Goal: Information Seeking & Learning: Learn about a topic

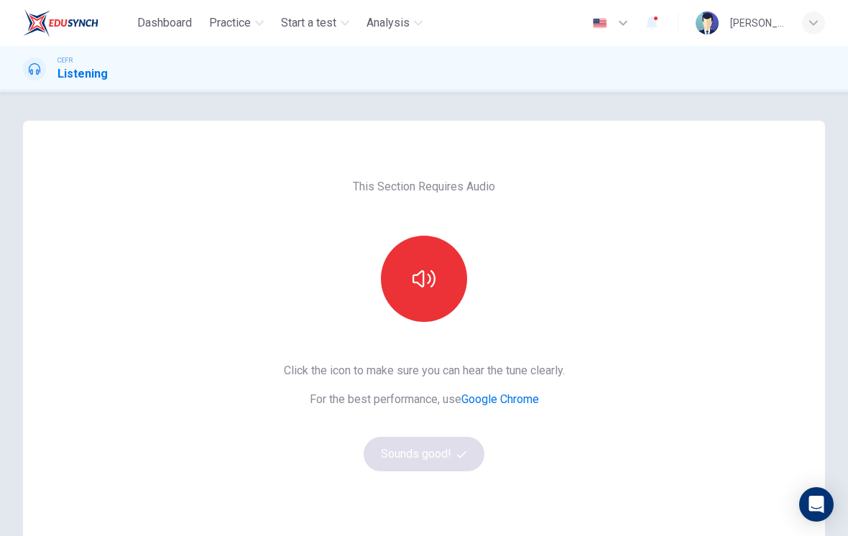
click at [423, 295] on button "button" at bounding box center [424, 279] width 86 height 86
click at [449, 454] on button "Sounds good!" at bounding box center [424, 454] width 121 height 35
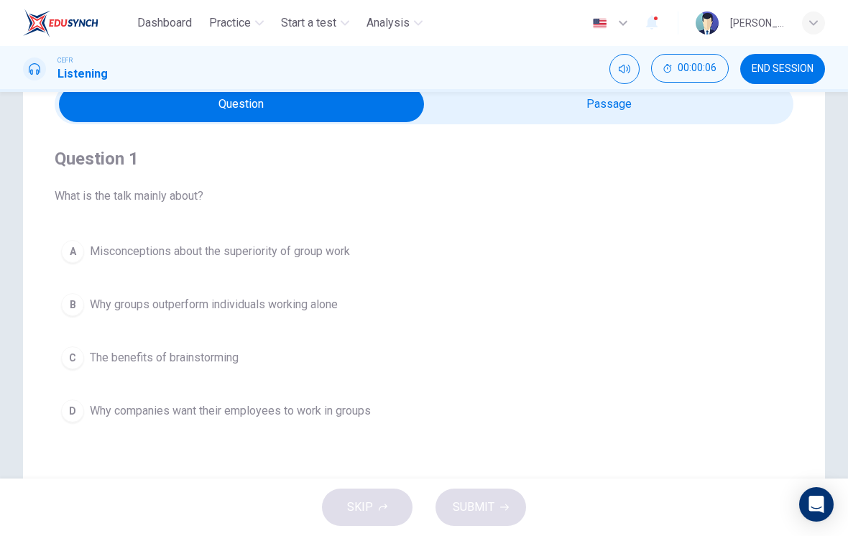
scroll to position [65, 0]
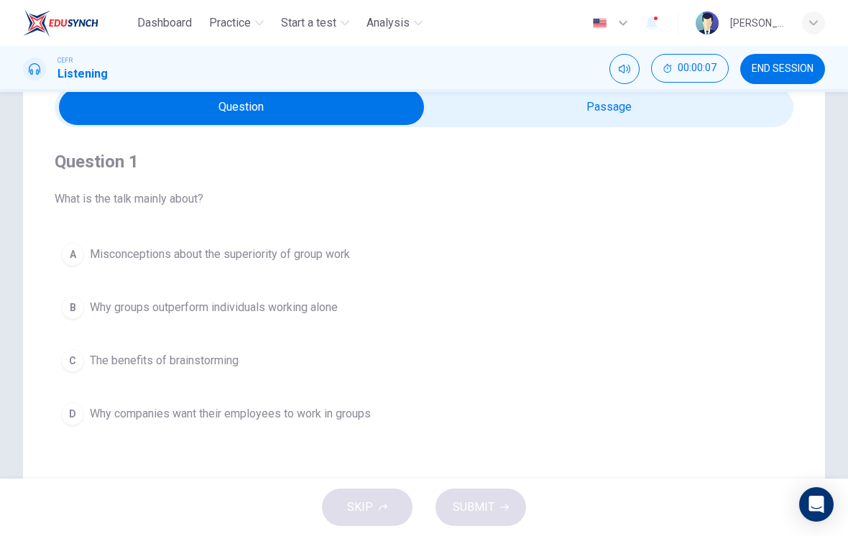
click at [619, 117] on input "checkbox" at bounding box center [241, 107] width 1108 height 36
checkbox input "true"
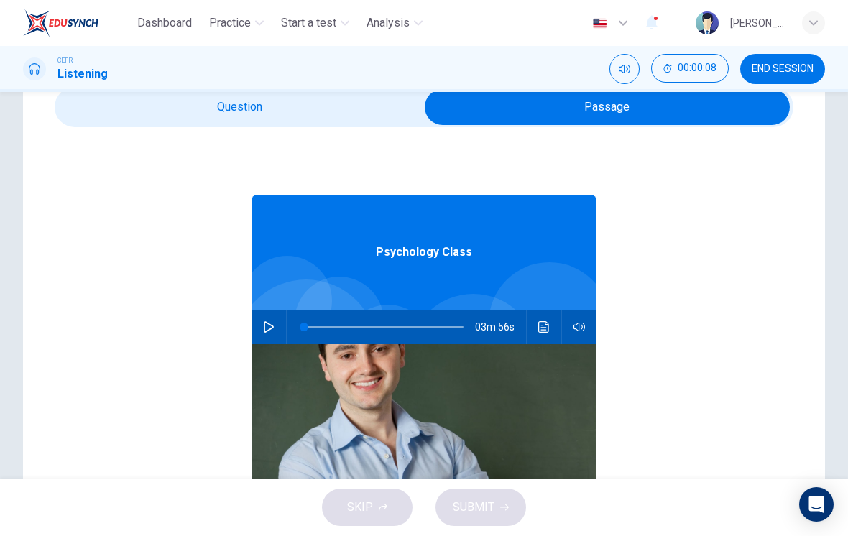
click at [278, 332] on button "button" at bounding box center [268, 327] width 23 height 35
type input "10"
click at [351, 118] on input "checkbox" at bounding box center [607, 107] width 1108 height 36
checkbox input "false"
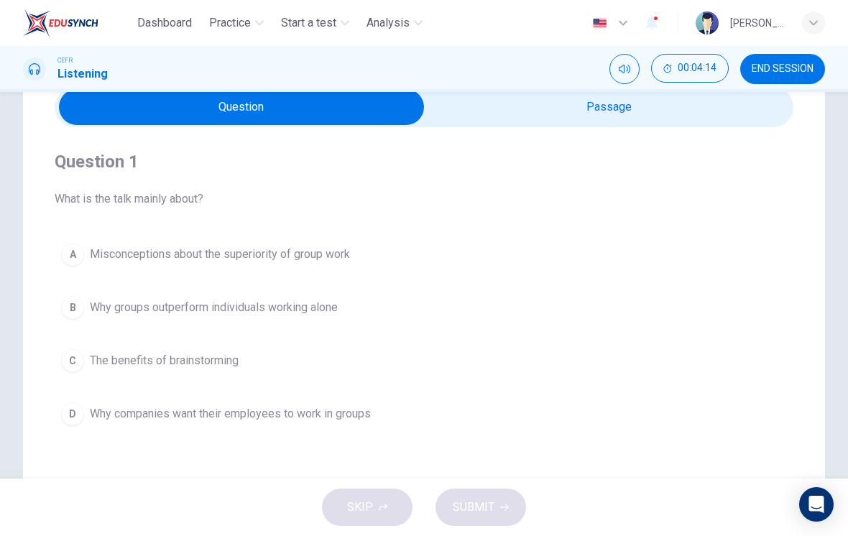
type input "97"
click at [620, 113] on input "checkbox" at bounding box center [241, 107] width 1108 height 36
checkbox input "true"
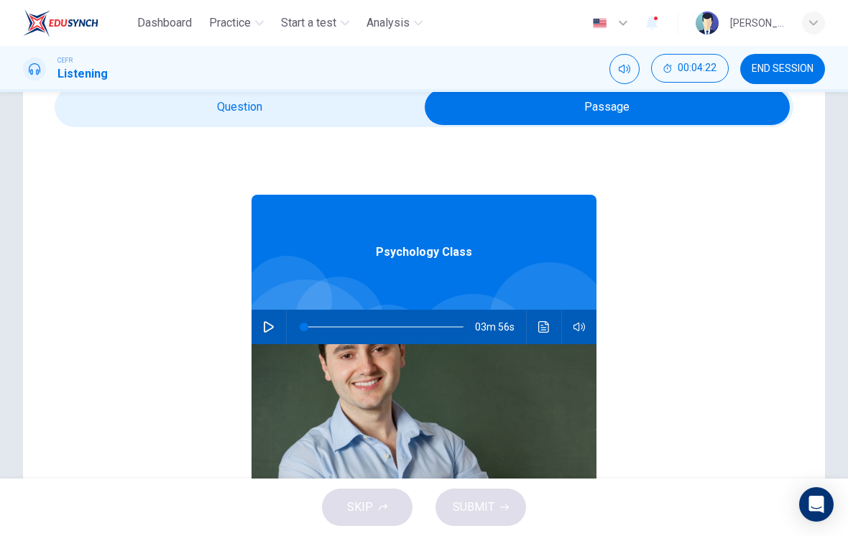
click at [272, 338] on button "button" at bounding box center [268, 327] width 23 height 35
type input "12"
click at [249, 123] on input "checkbox" at bounding box center [607, 107] width 1108 height 36
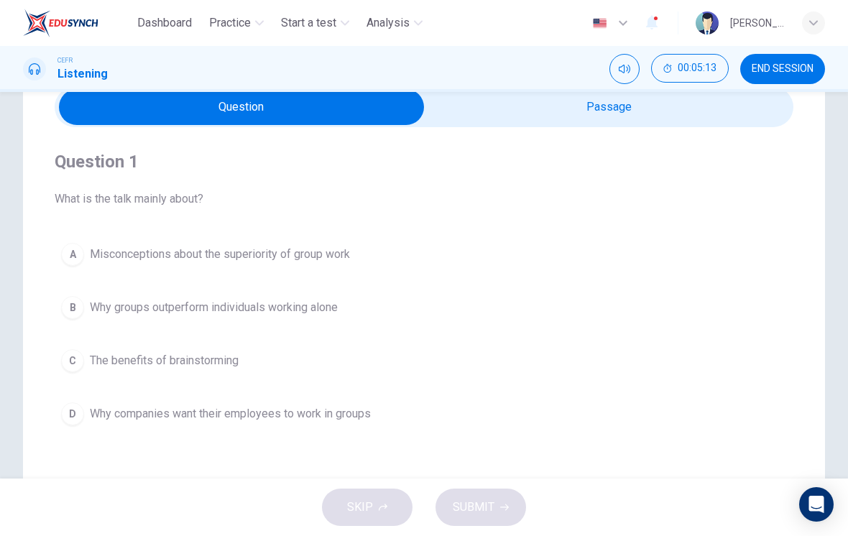
click at [535, 111] on input "checkbox" at bounding box center [241, 107] width 1108 height 36
checkbox input "true"
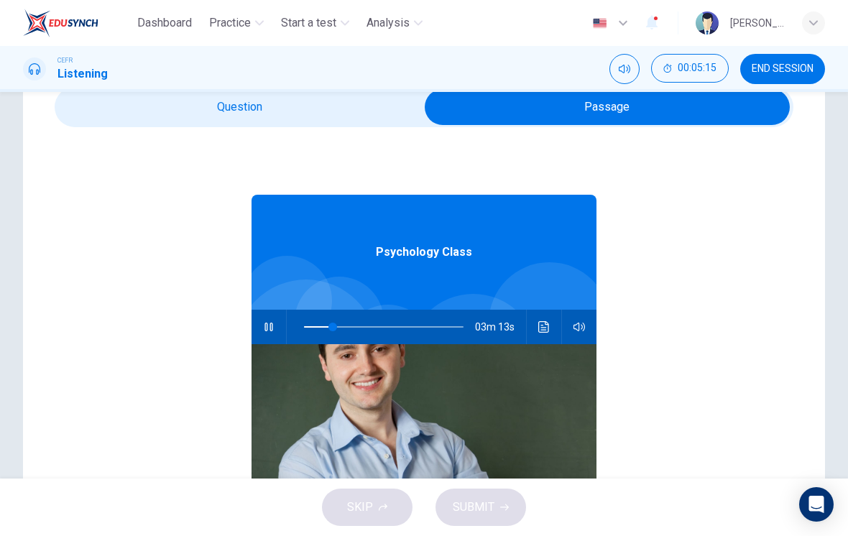
click at [332, 326] on span at bounding box center [332, 327] width 9 height 9
click at [325, 329] on span at bounding box center [325, 327] width 9 height 9
type input "13"
click at [311, 119] on input "checkbox" at bounding box center [607, 107] width 1108 height 36
checkbox input "false"
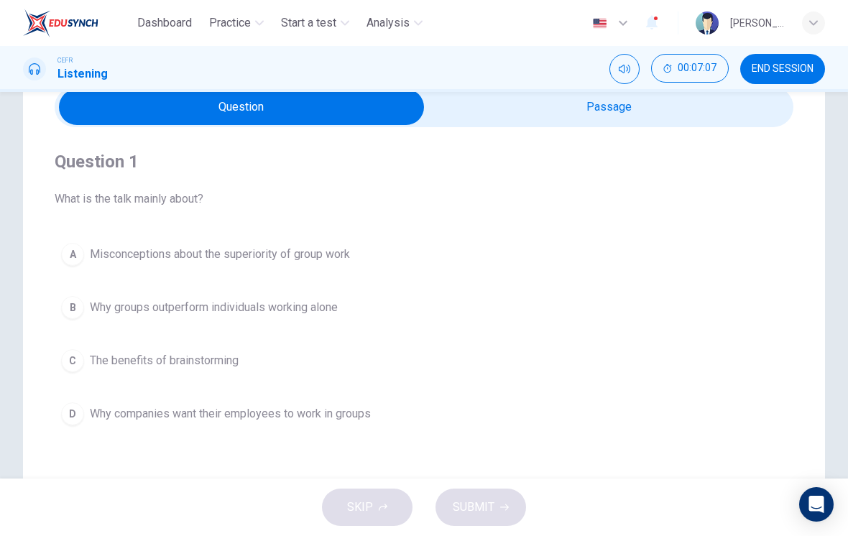
type input "60"
click at [640, 123] on input "checkbox" at bounding box center [241, 107] width 1108 height 36
checkbox input "true"
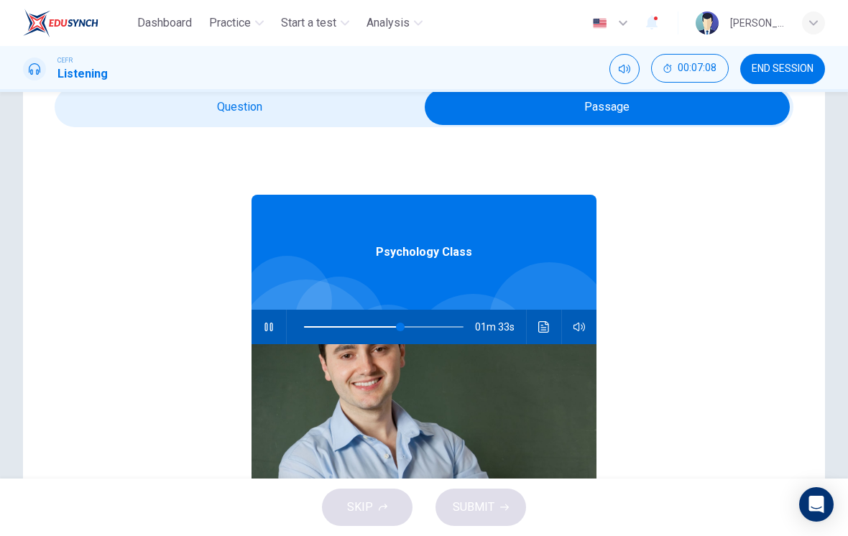
click at [545, 328] on icon "Click to see the audio transcription" at bounding box center [544, 327] width 12 height 12
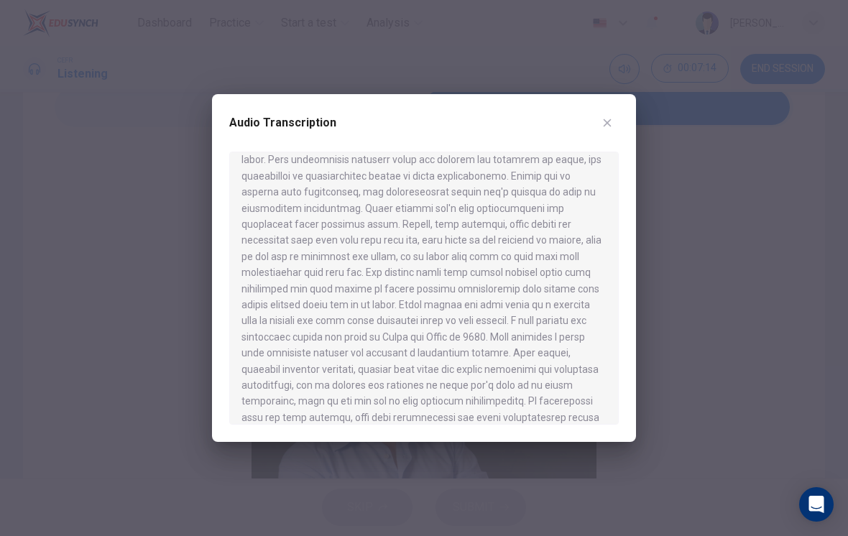
scroll to position [244, 0]
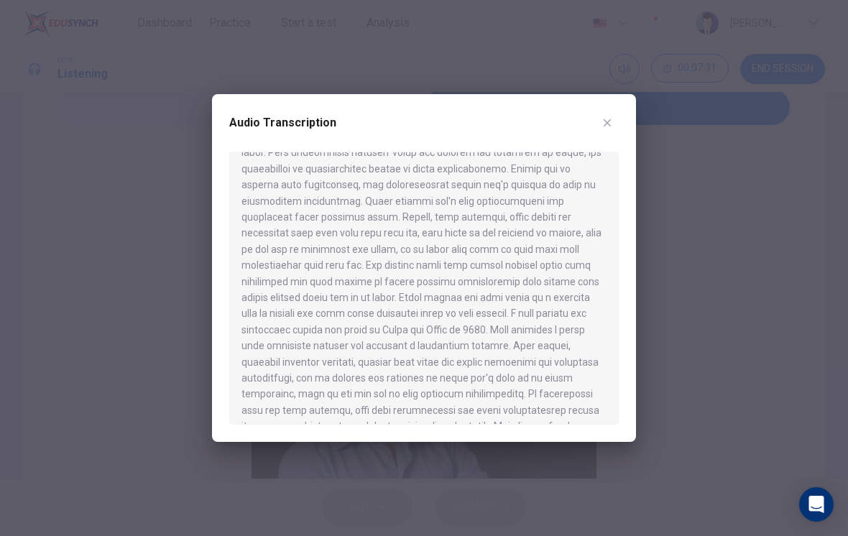
click at [602, 121] on icon "button" at bounding box center [608, 123] width 12 height 12
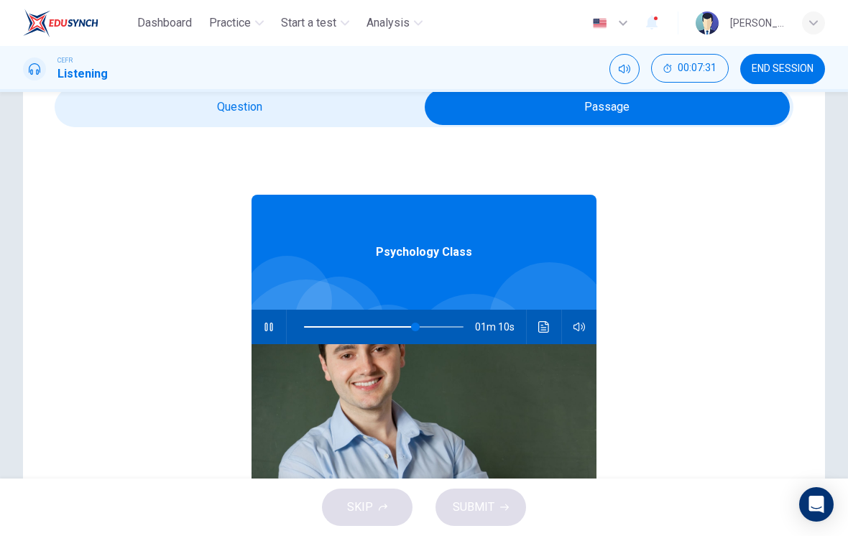
type input "70"
click at [353, 116] on input "checkbox" at bounding box center [607, 107] width 1108 height 36
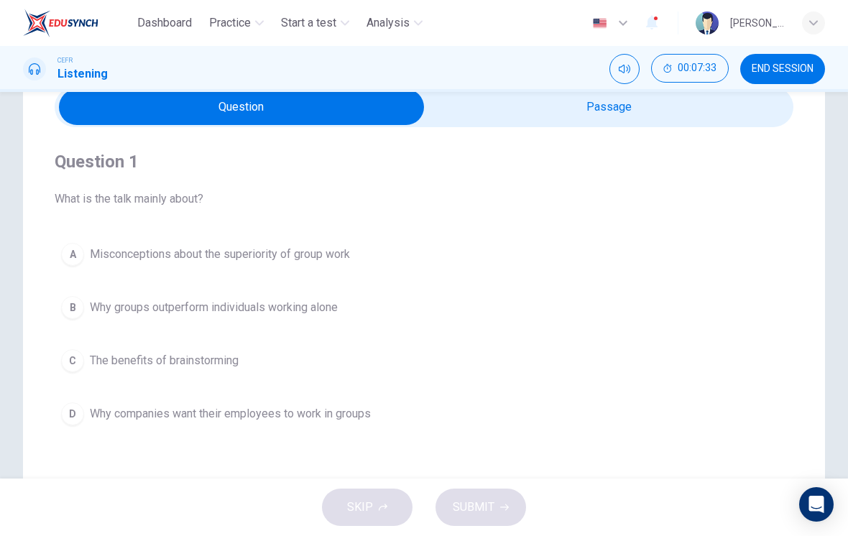
click at [605, 117] on input "checkbox" at bounding box center [241, 107] width 1108 height 36
checkbox input "true"
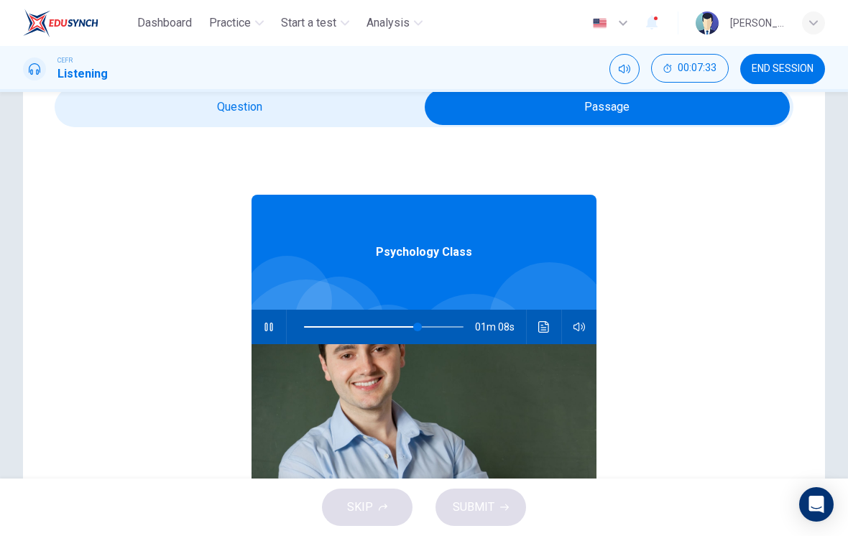
click at [276, 326] on button "button" at bounding box center [268, 327] width 23 height 35
type input "71"
click at [349, 98] on input "checkbox" at bounding box center [607, 107] width 1108 height 36
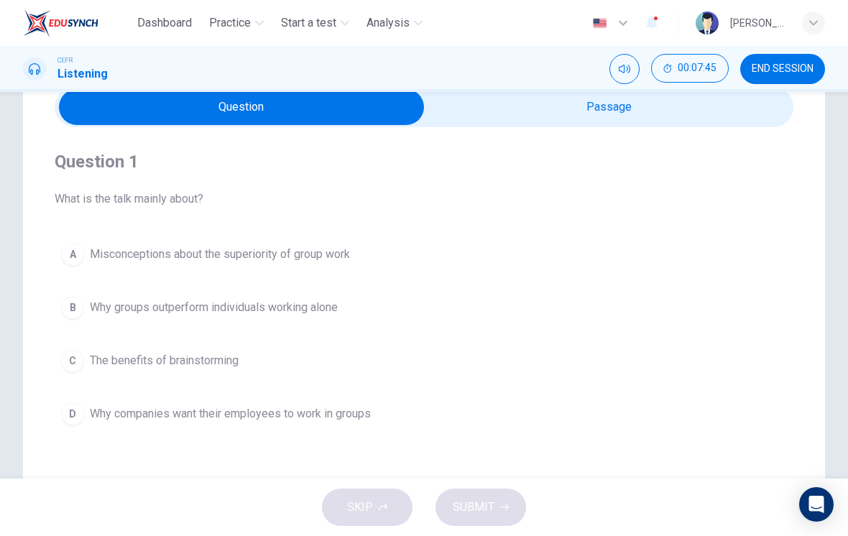
click at [95, 262] on span "Misconceptions about the superiority of group work" at bounding box center [220, 254] width 260 height 17
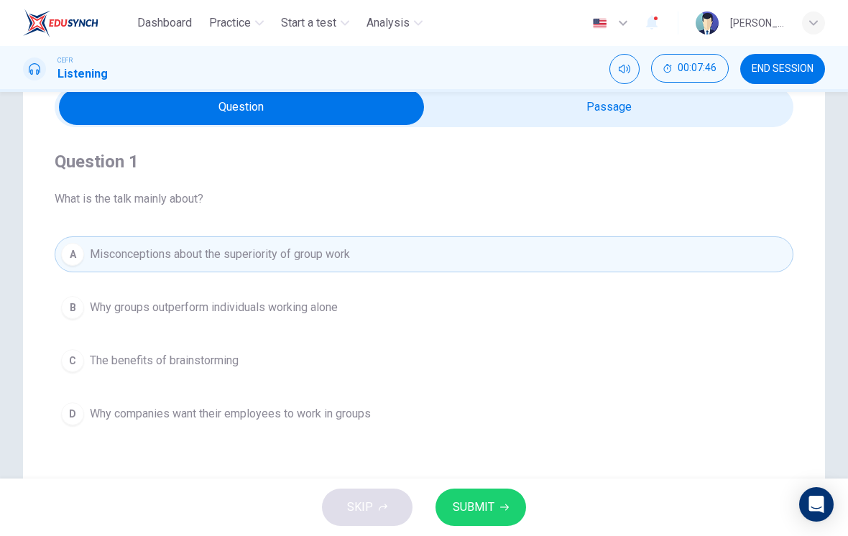
click at [485, 517] on span "SUBMIT" at bounding box center [474, 507] width 42 height 20
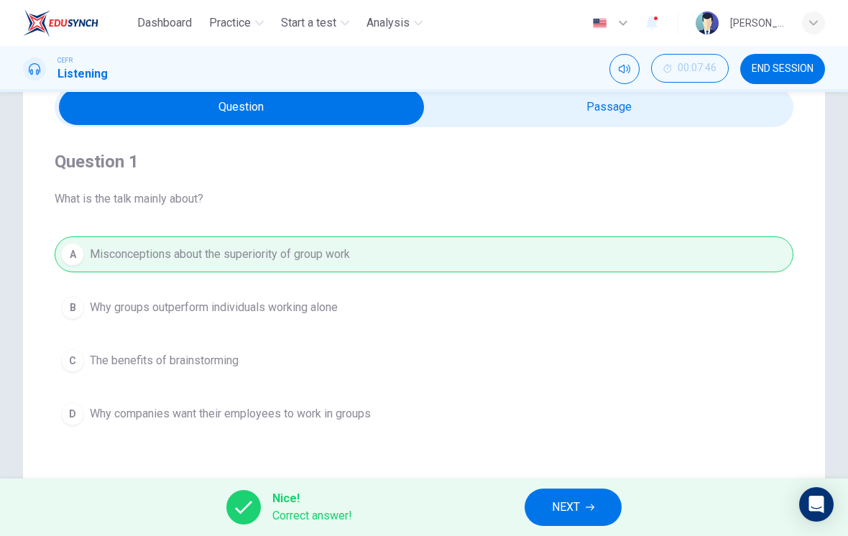
click at [564, 500] on span "NEXT" at bounding box center [566, 507] width 28 height 20
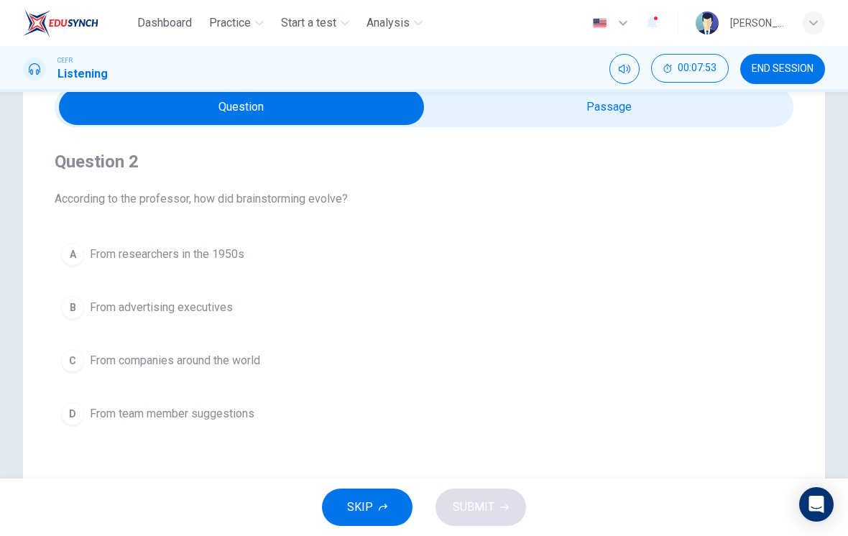
click at [79, 318] on button "B From advertising executives" at bounding box center [424, 308] width 739 height 36
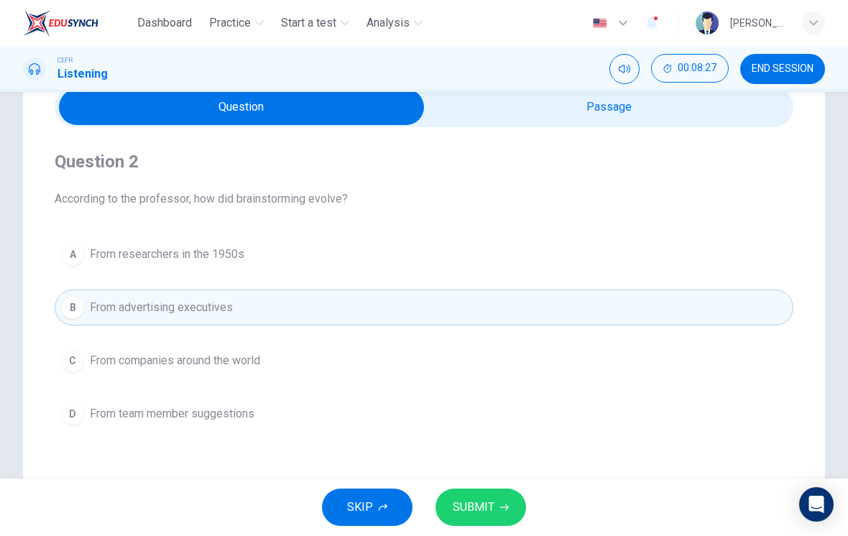
click at [668, 124] on input "checkbox" at bounding box center [241, 107] width 1108 height 36
checkbox input "true"
type input "71"
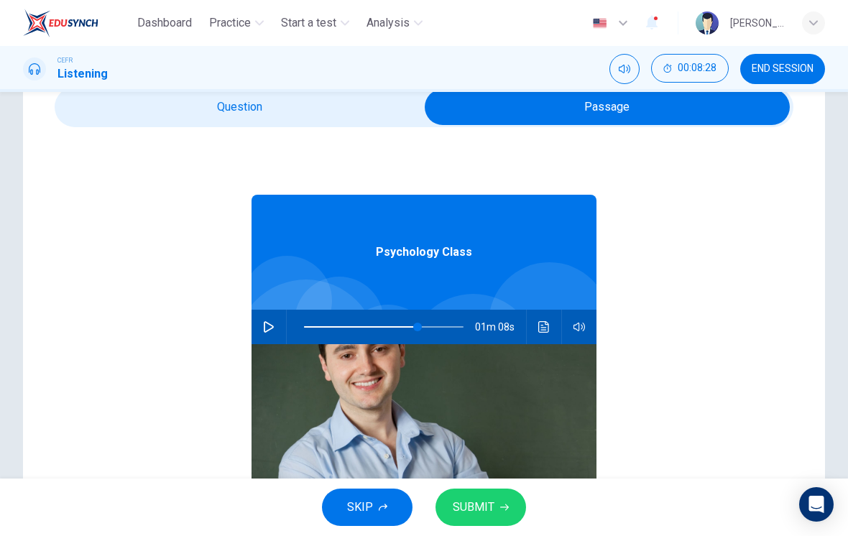
click at [346, 116] on input "checkbox" at bounding box center [607, 107] width 1108 height 36
checkbox input "false"
type input "71"
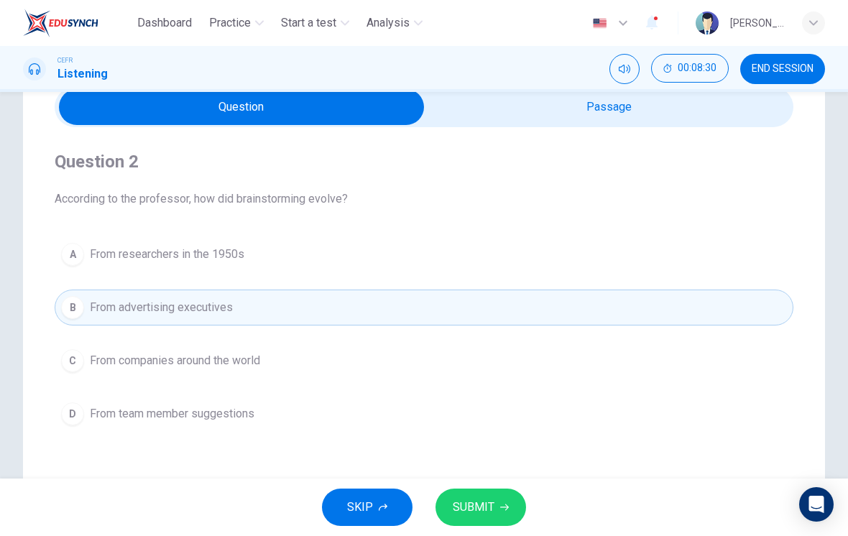
click at [702, 121] on input "checkbox" at bounding box center [241, 107] width 1108 height 36
checkbox input "true"
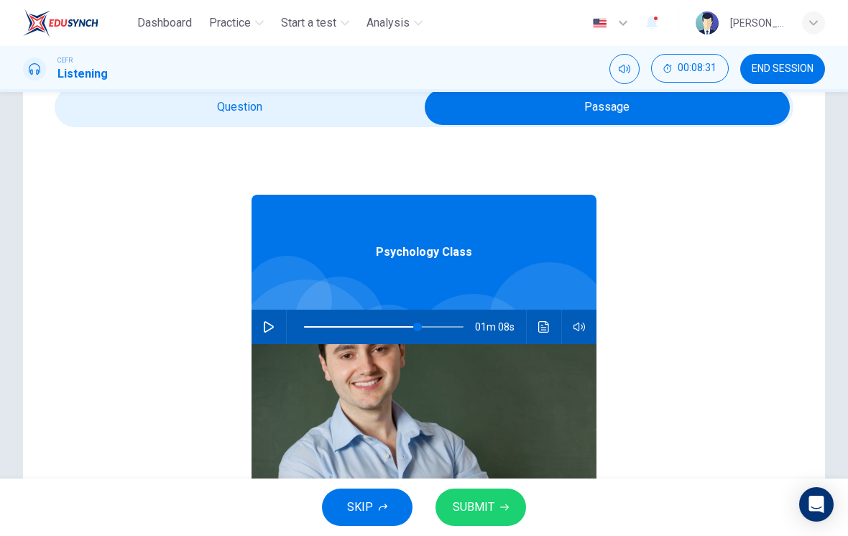
click at [413, 331] on span at bounding box center [417, 327] width 9 height 9
click at [340, 329] on span at bounding box center [339, 327] width 9 height 9
click at [278, 334] on button "button" at bounding box center [268, 327] width 23 height 35
click at [275, 336] on button "button" at bounding box center [268, 327] width 23 height 35
click at [276, 337] on button "button" at bounding box center [268, 327] width 23 height 35
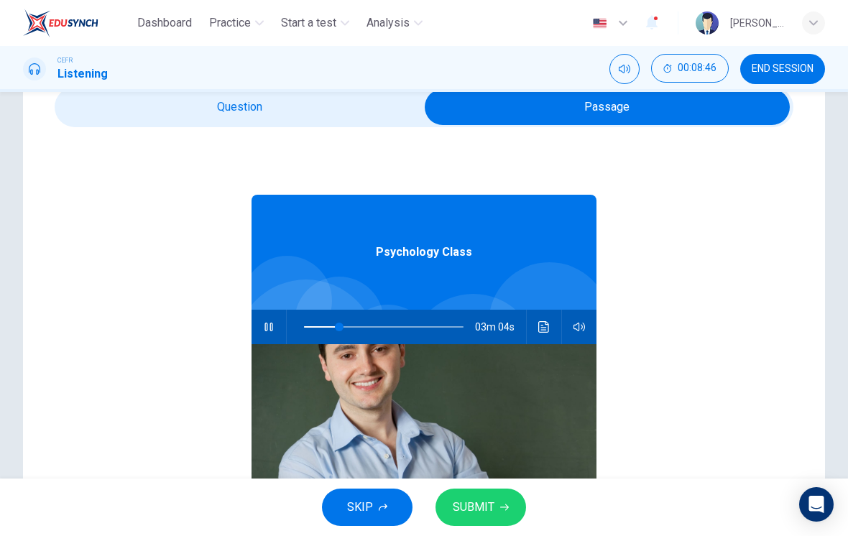
type input "23"
click at [352, 123] on input "checkbox" at bounding box center [607, 107] width 1108 height 36
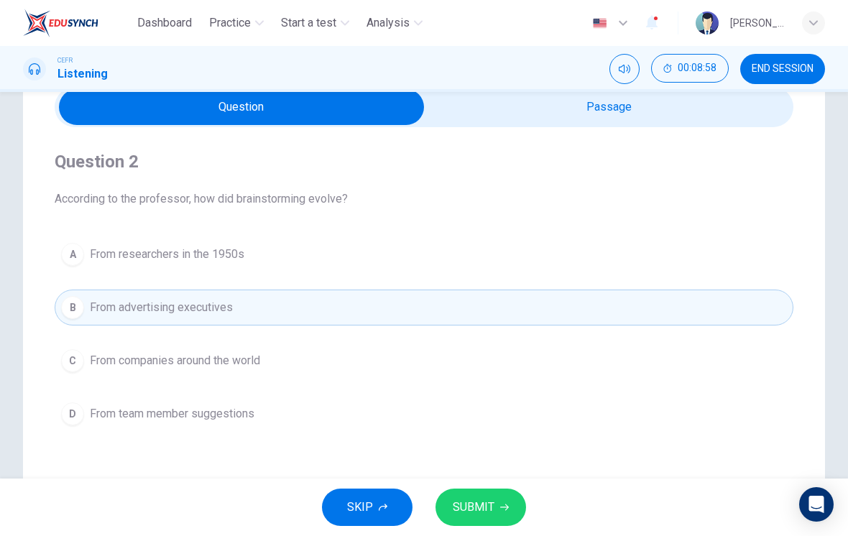
click at [617, 118] on input "checkbox" at bounding box center [241, 107] width 1108 height 36
checkbox input "true"
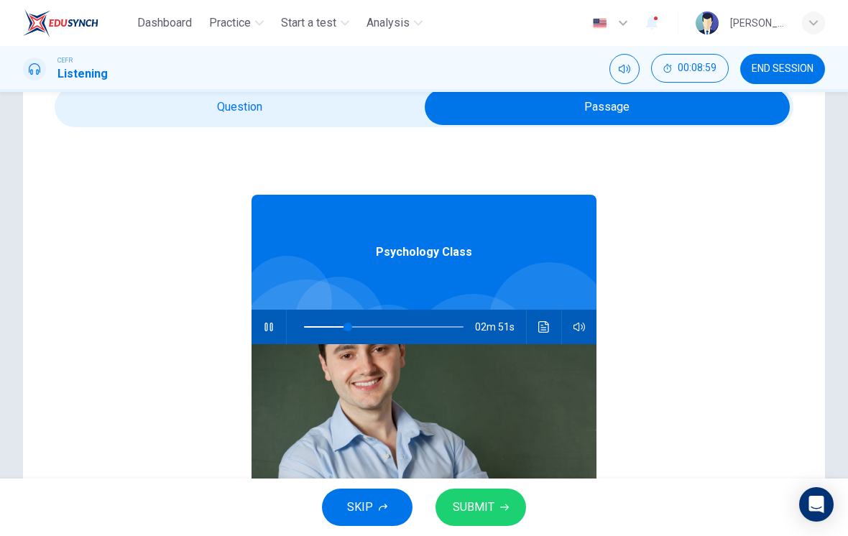
click at [344, 326] on span at bounding box center [348, 327] width 9 height 9
type input "11"
click at [349, 124] on input "checkbox" at bounding box center [607, 107] width 1108 height 36
checkbox input "false"
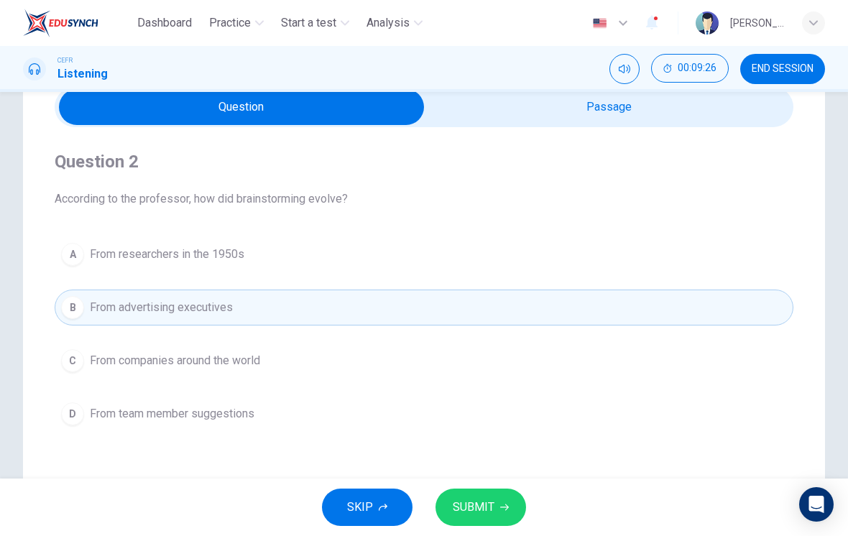
click at [509, 509] on button "SUBMIT" at bounding box center [481, 507] width 91 height 37
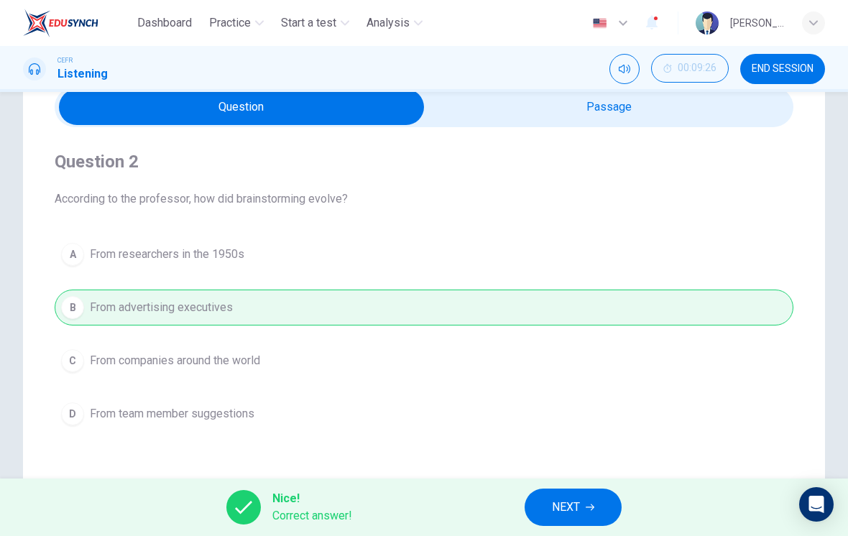
type input "24"
click at [694, 108] on input "checkbox" at bounding box center [241, 107] width 1108 height 36
checkbox input "true"
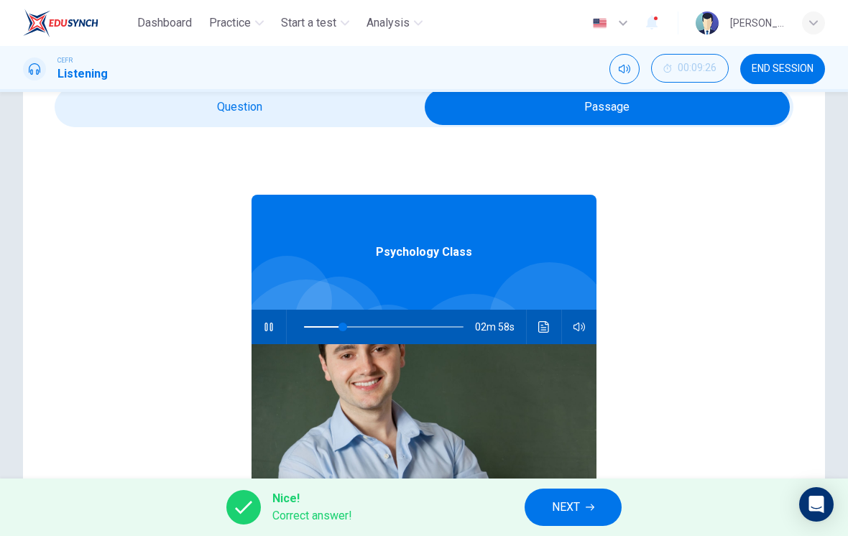
click at [270, 332] on icon "button" at bounding box center [269, 327] width 12 height 12
click at [541, 313] on button "Click to see the audio transcription" at bounding box center [544, 327] width 23 height 35
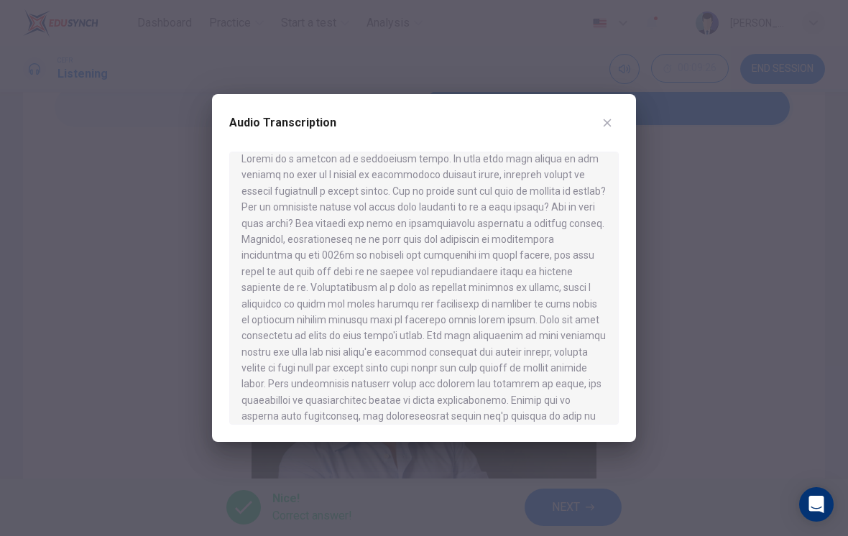
scroll to position [14, 0]
click at [606, 116] on button "button" at bounding box center [607, 122] width 23 height 23
type input "24"
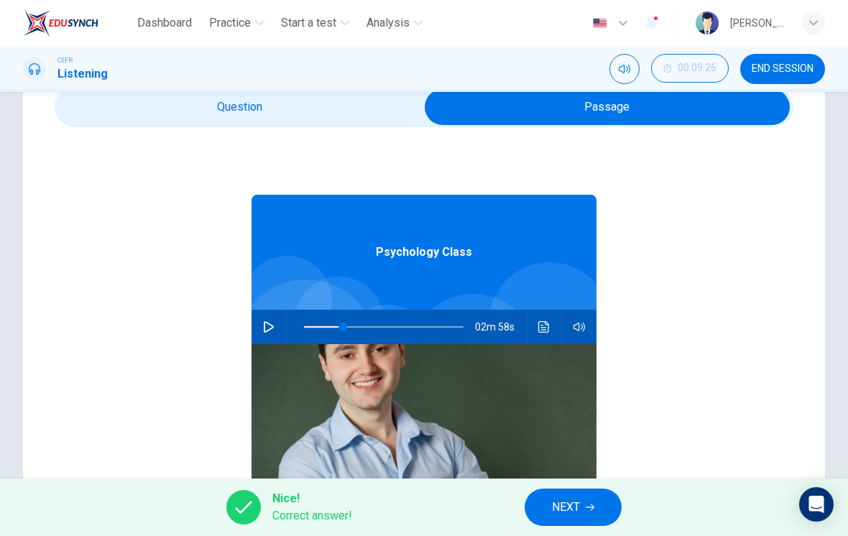
click at [341, 121] on input "checkbox" at bounding box center [607, 107] width 1108 height 36
checkbox input "false"
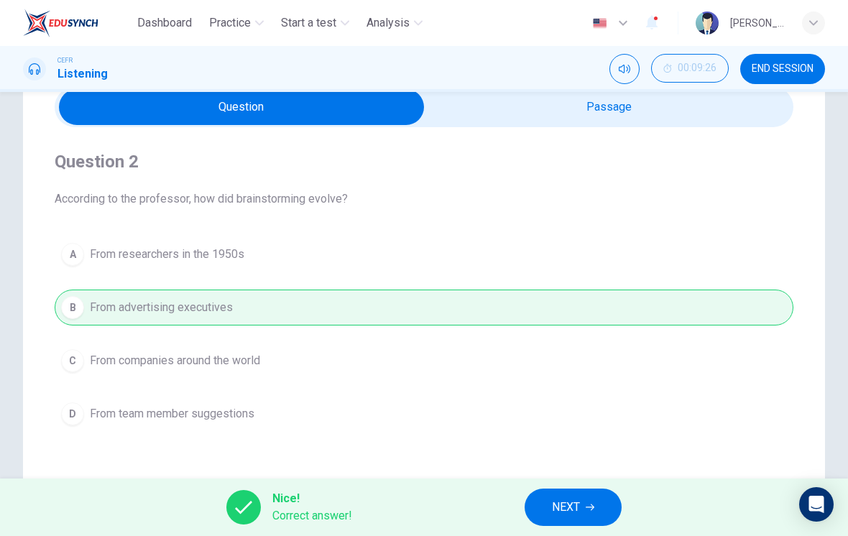
click at [578, 505] on span "NEXT" at bounding box center [566, 507] width 28 height 20
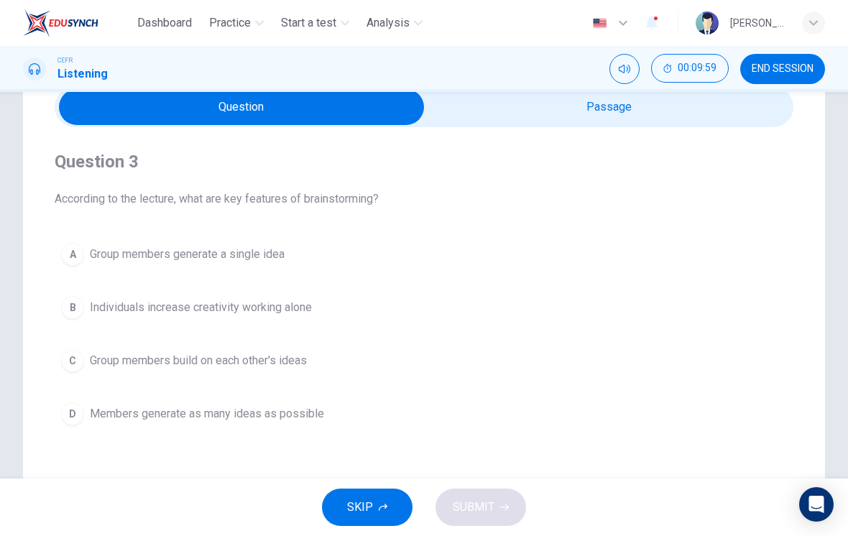
click at [287, 361] on span "Group members build on each other's ideas" at bounding box center [198, 360] width 217 height 17
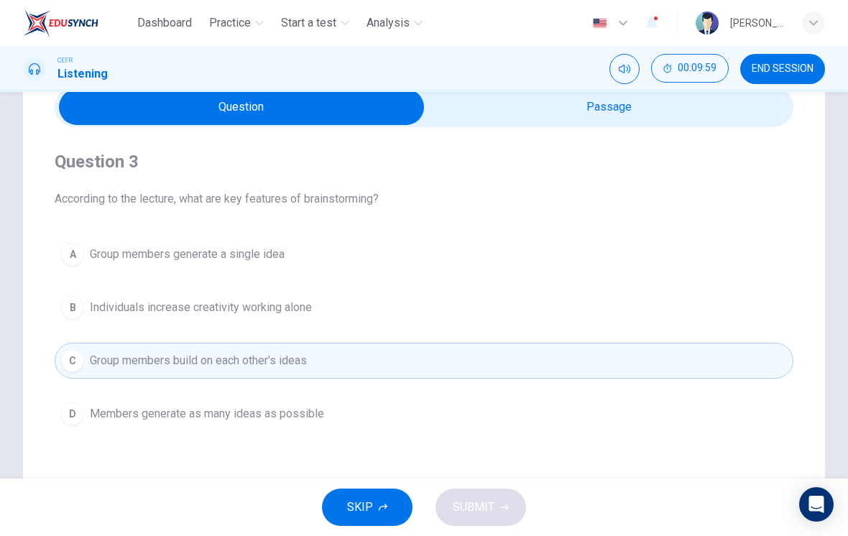
click at [268, 404] on button "D Members generate as many ideas as possible" at bounding box center [424, 414] width 739 height 36
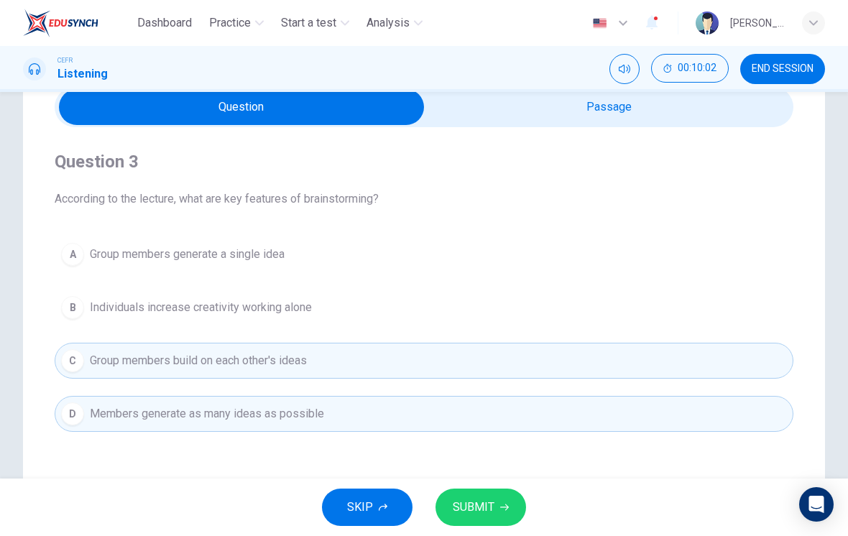
click at [431, 265] on button "A Group members generate a single idea" at bounding box center [424, 254] width 739 height 36
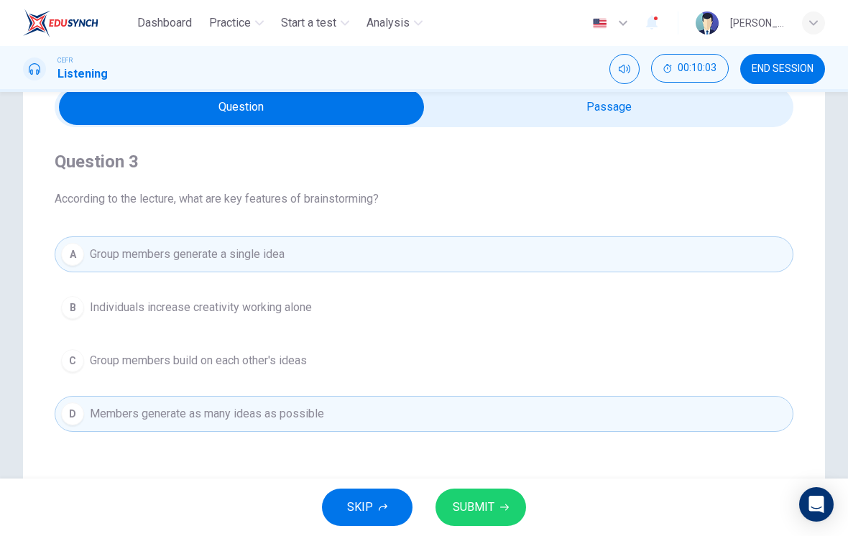
click at [315, 374] on button "C Group members build on each other's ideas" at bounding box center [424, 361] width 739 height 36
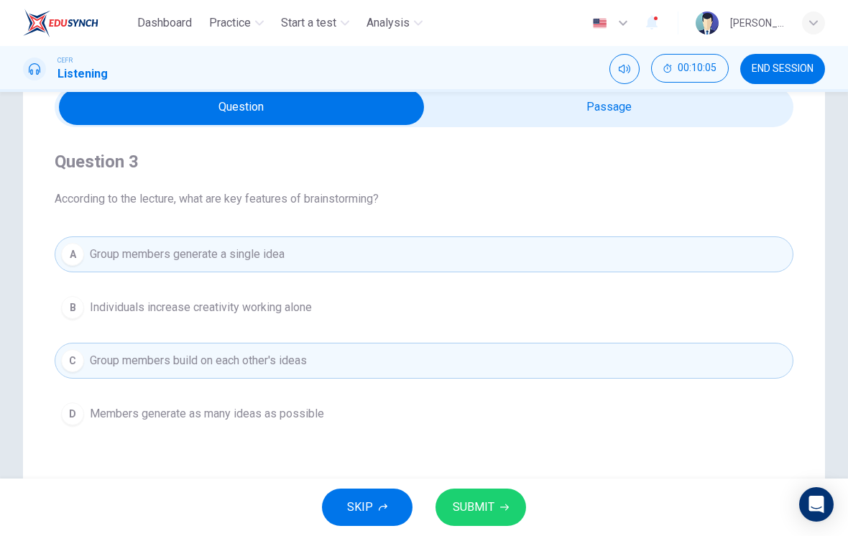
click at [372, 419] on button "D Members generate as many ideas as possible" at bounding box center [424, 414] width 739 height 36
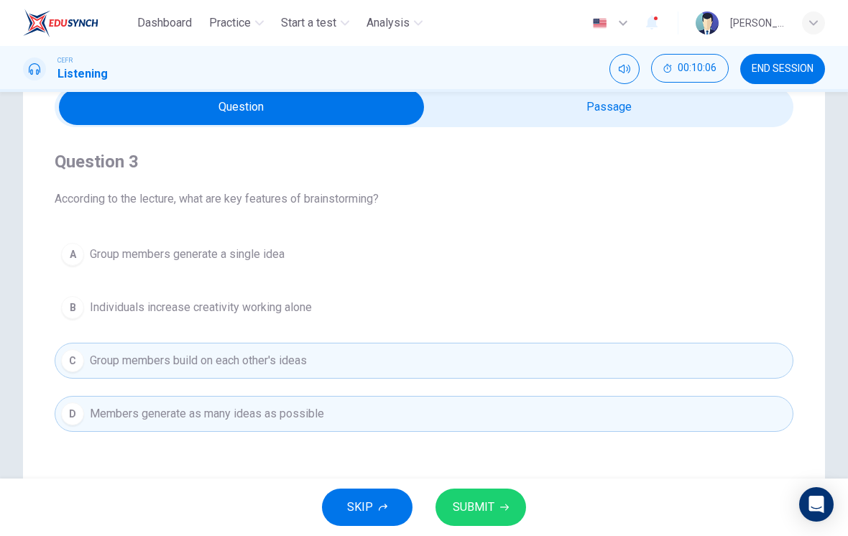
click at [510, 512] on button "SUBMIT" at bounding box center [481, 507] width 91 height 37
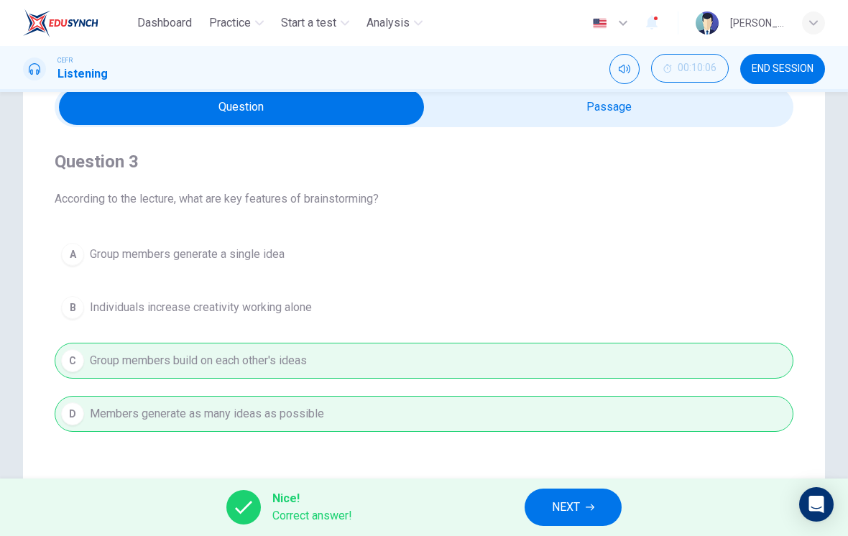
click at [585, 512] on button "NEXT" at bounding box center [573, 507] width 97 height 37
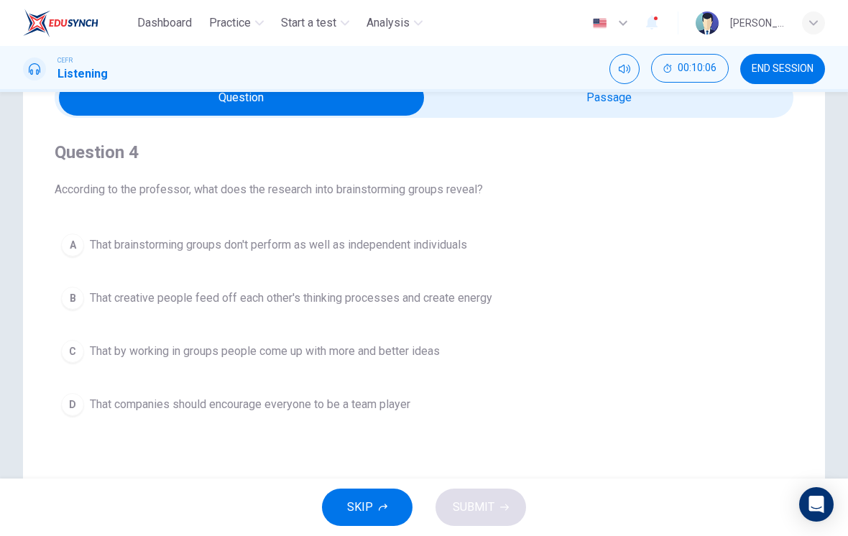
scroll to position [75, 0]
click at [433, 262] on button "A That brainstorming groups don't perform as well as independent individuals" at bounding box center [424, 244] width 739 height 36
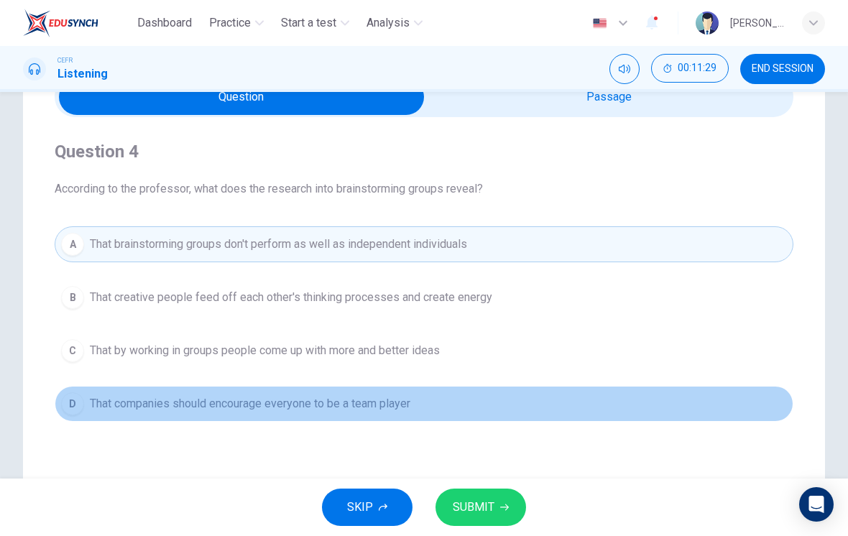
click at [536, 415] on button "D That companies should encourage everyone to be a team player" at bounding box center [424, 404] width 739 height 36
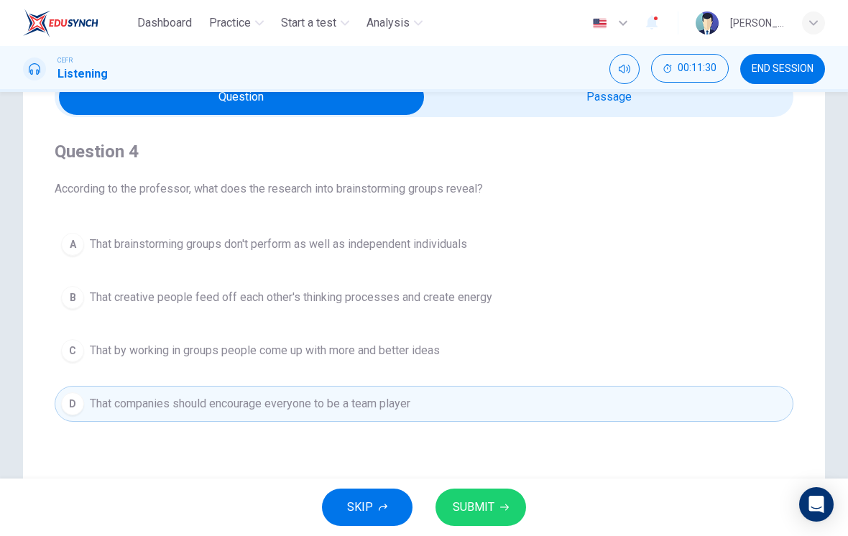
click at [541, 238] on button "A That brainstorming groups don't perform as well as independent individuals" at bounding box center [424, 244] width 739 height 36
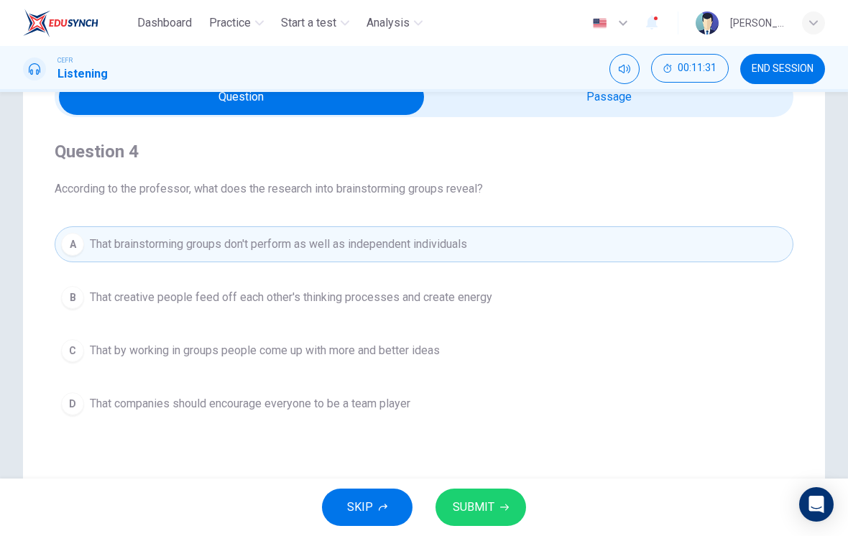
click at [494, 508] on button "SUBMIT" at bounding box center [481, 507] width 91 height 37
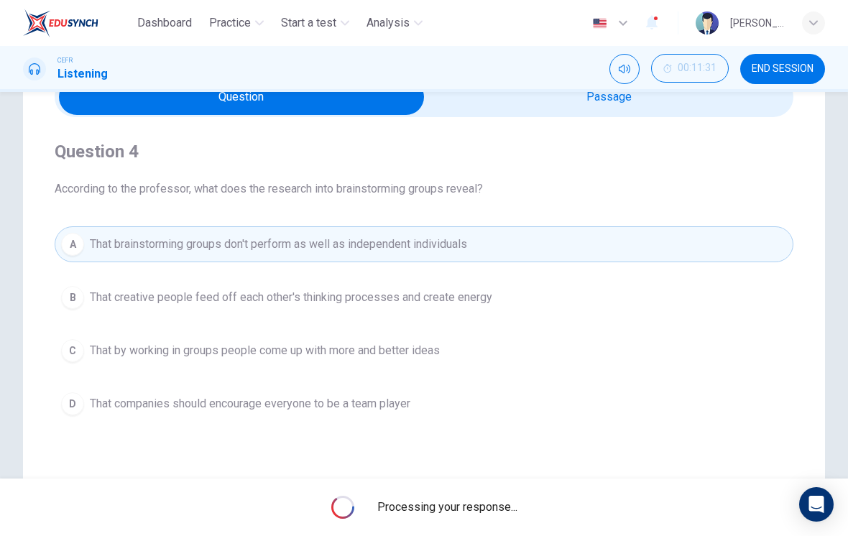
type input "24"
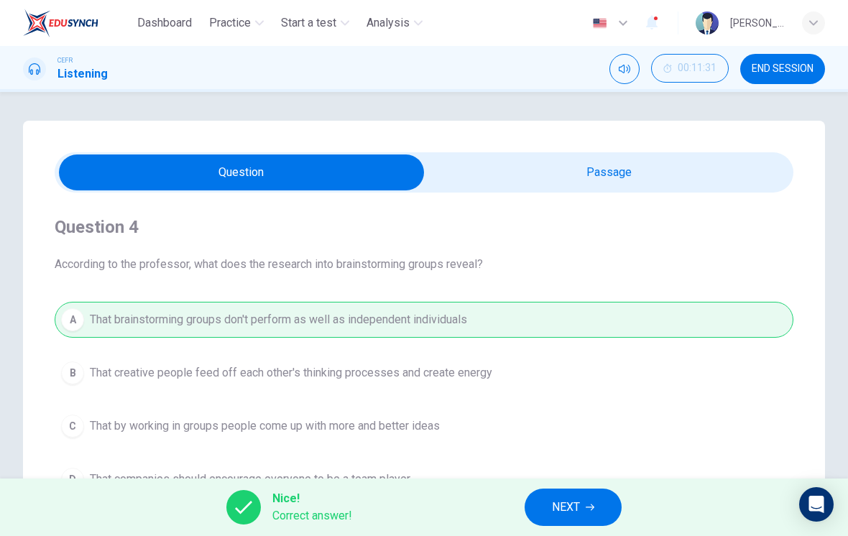
scroll to position [0, 0]
click at [659, 171] on input "checkbox" at bounding box center [241, 173] width 1108 height 36
checkbox input "true"
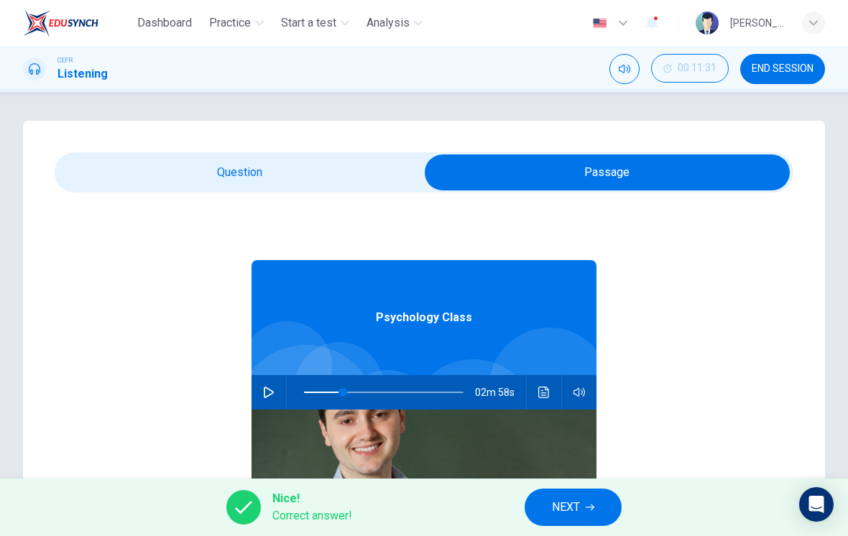
click at [551, 403] on button "Click to see the audio transcription" at bounding box center [544, 392] width 23 height 35
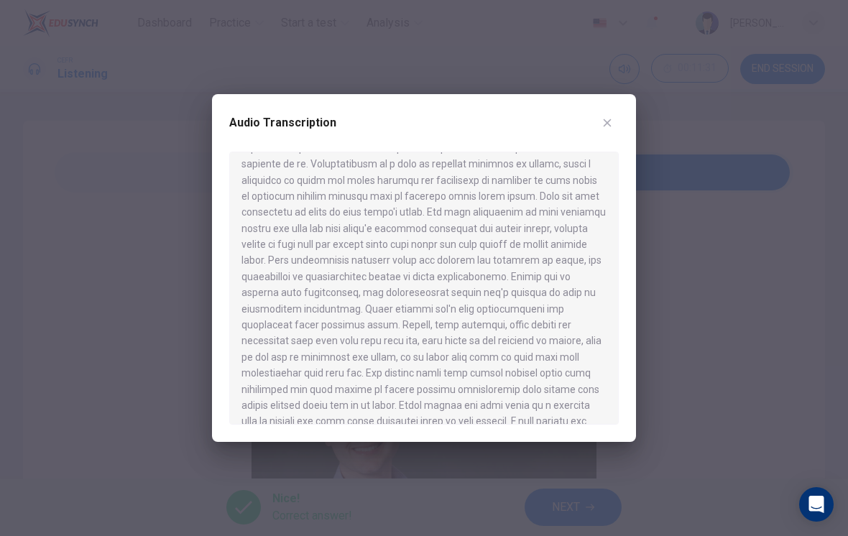
click at [581, 344] on div at bounding box center [424, 288] width 390 height 273
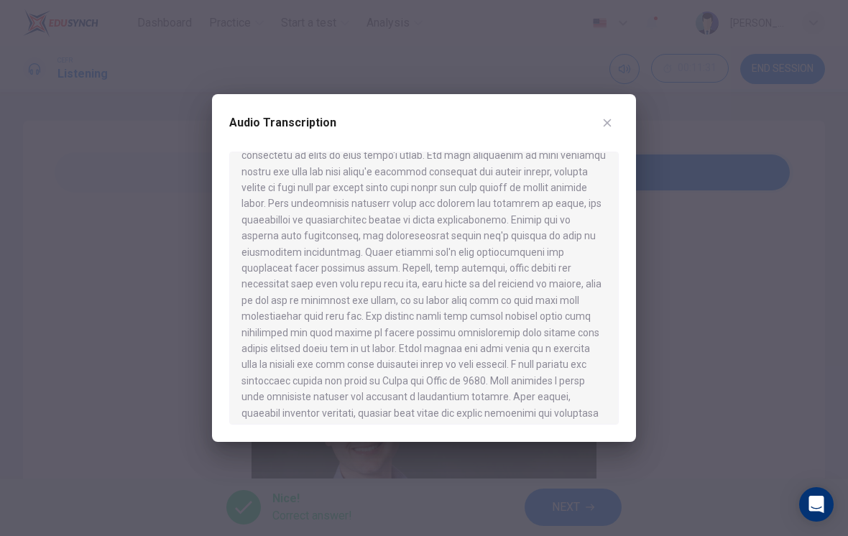
click at [604, 119] on icon "button" at bounding box center [608, 123] width 8 height 8
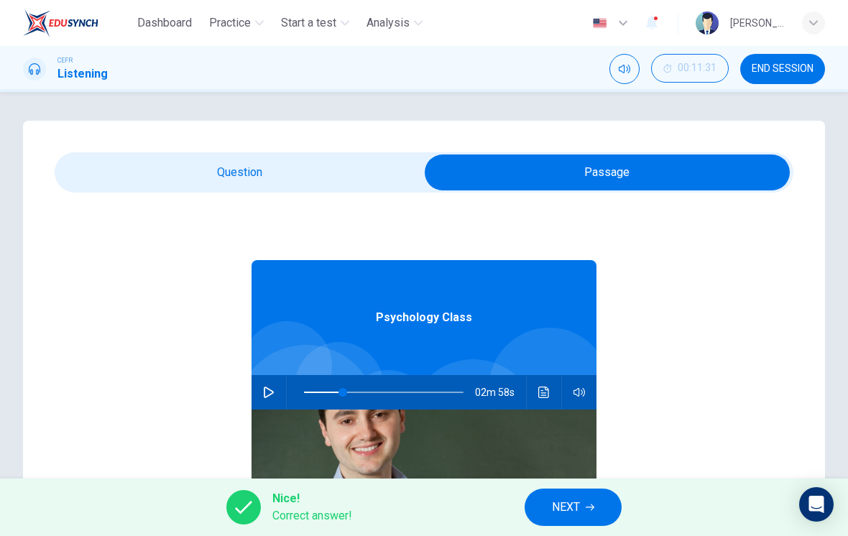
type input "24"
click at [387, 201] on div "Psychology Class 02m 58s" at bounding box center [424, 470] width 345 height 555
click at [381, 180] on input "checkbox" at bounding box center [607, 173] width 1108 height 36
checkbox input "false"
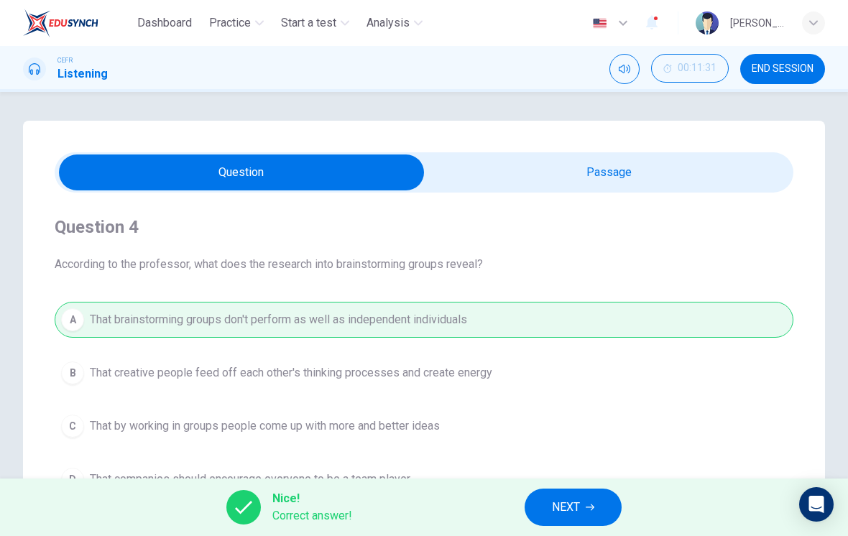
click at [599, 510] on button "NEXT" at bounding box center [573, 507] width 97 height 37
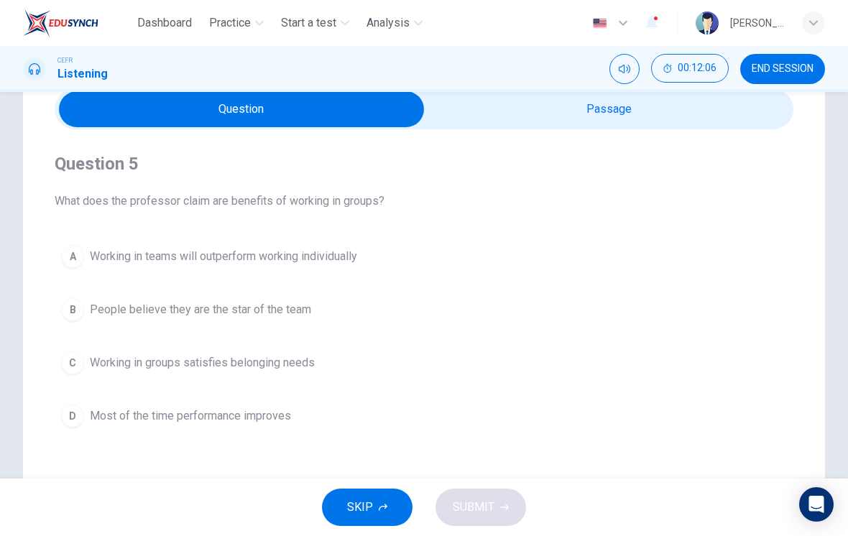
scroll to position [73, 0]
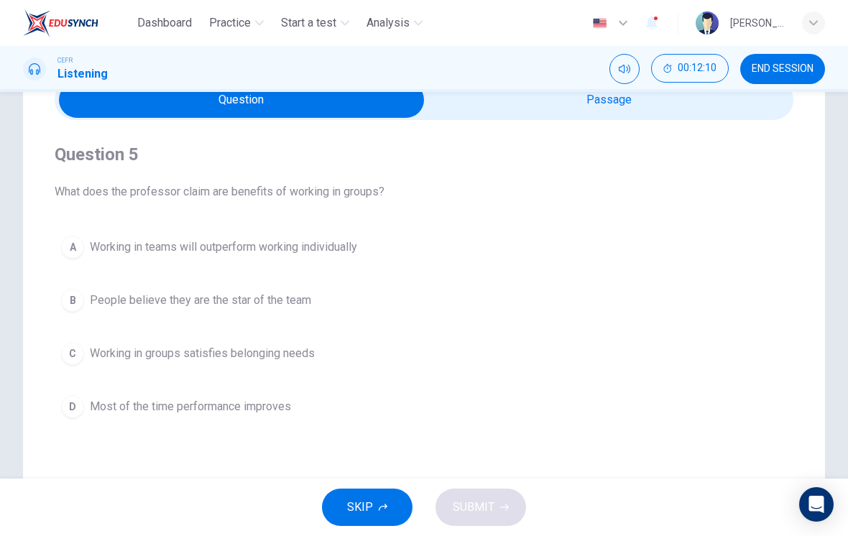
click at [308, 359] on span "Working in groups satisfies belonging needs" at bounding box center [202, 353] width 225 height 17
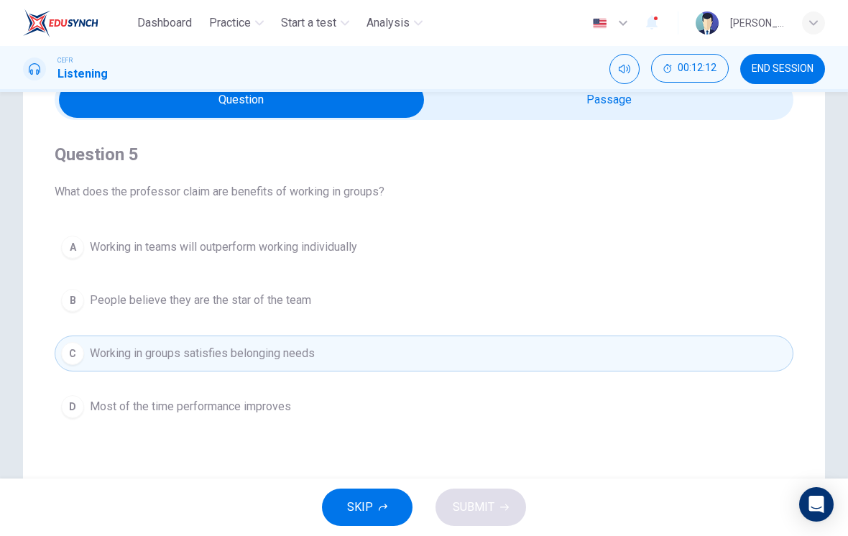
click at [420, 311] on button "B People believe they are the star of the team" at bounding box center [424, 300] width 739 height 36
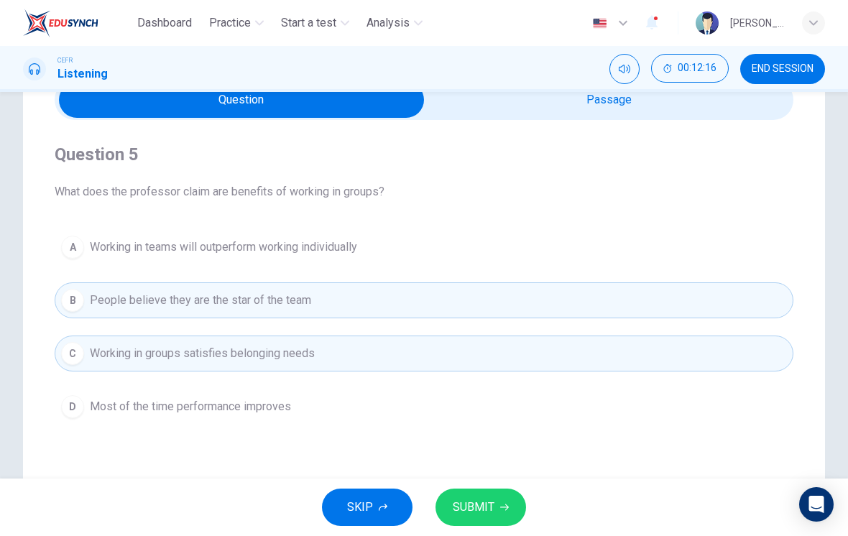
click at [509, 509] on button "SUBMIT" at bounding box center [481, 507] width 91 height 37
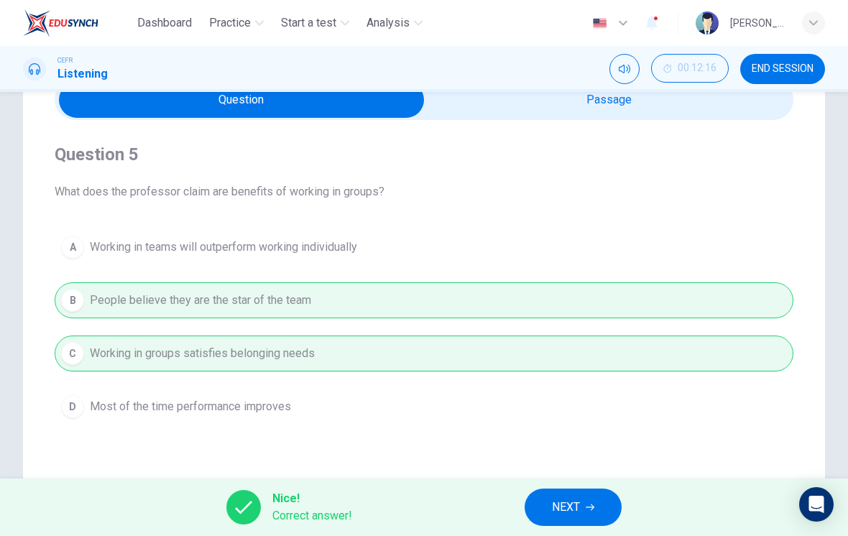
click at [589, 512] on button "NEXT" at bounding box center [573, 507] width 97 height 37
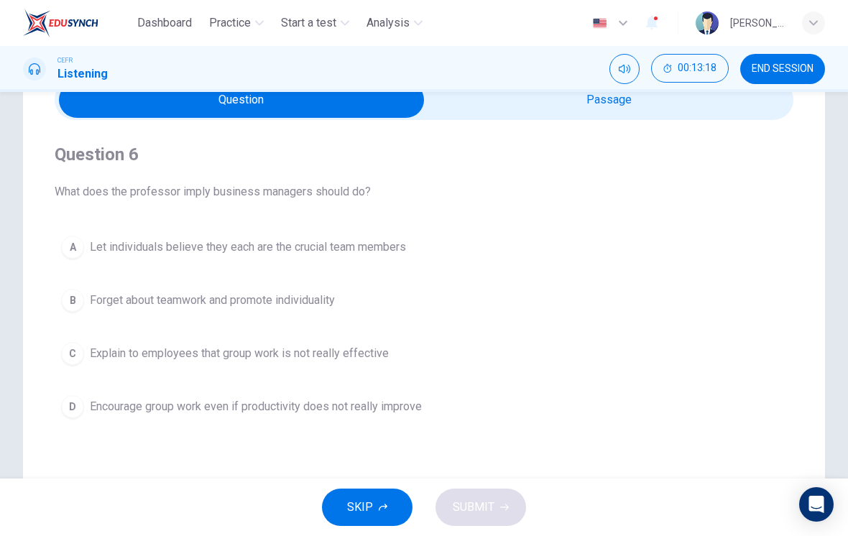
click at [413, 410] on span "Encourage group work even if productivity does not really improve" at bounding box center [256, 406] width 332 height 17
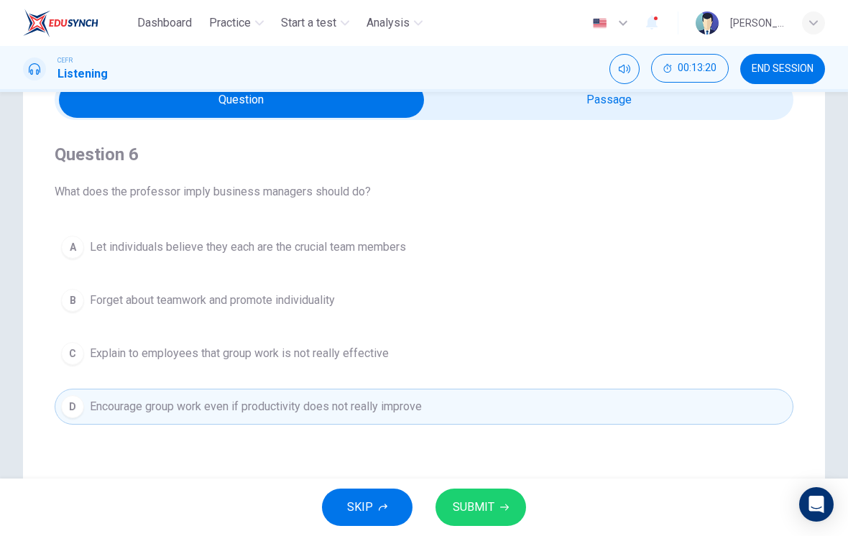
click at [414, 252] on button "A Let individuals believe they each are the crucial team members" at bounding box center [424, 247] width 739 height 36
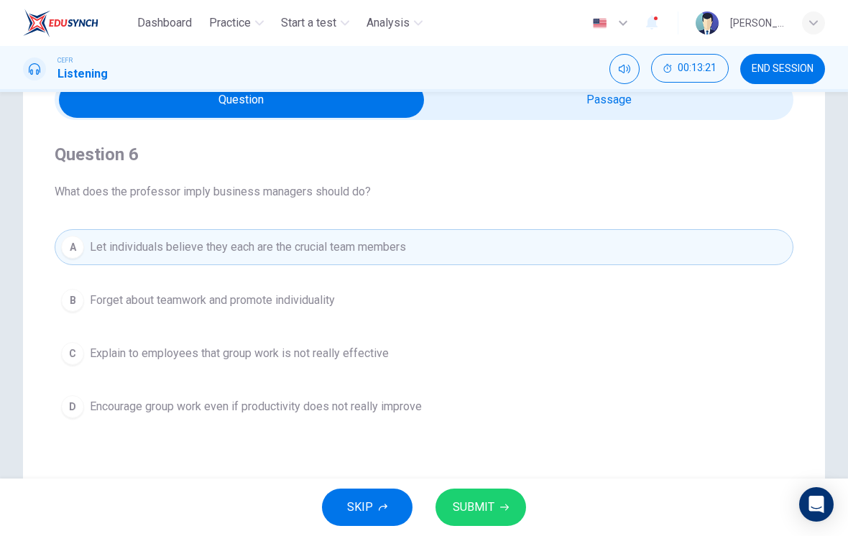
click at [487, 520] on button "SUBMIT" at bounding box center [481, 507] width 91 height 37
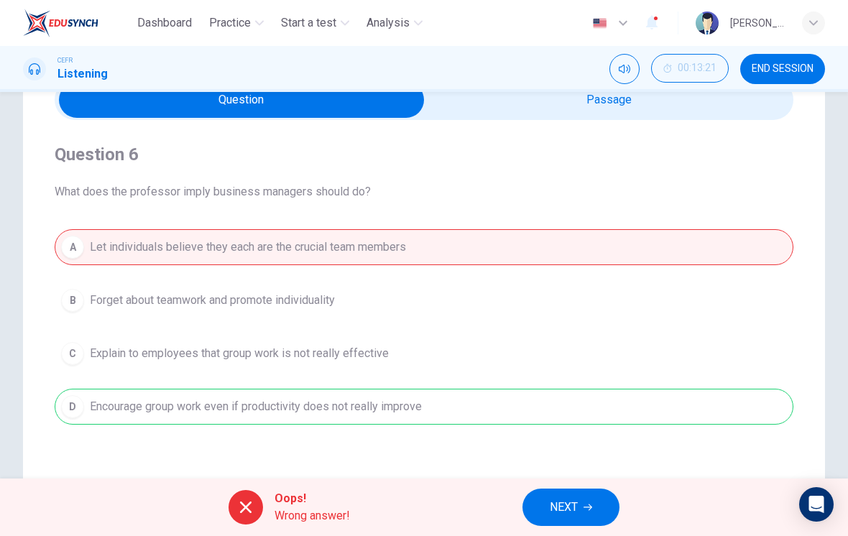
click at [602, 525] on button "NEXT" at bounding box center [571, 507] width 97 height 37
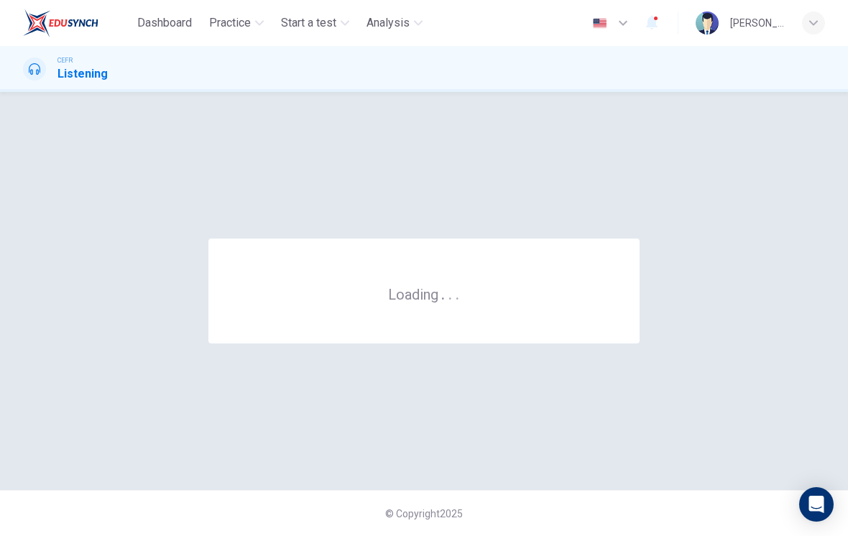
scroll to position [0, 0]
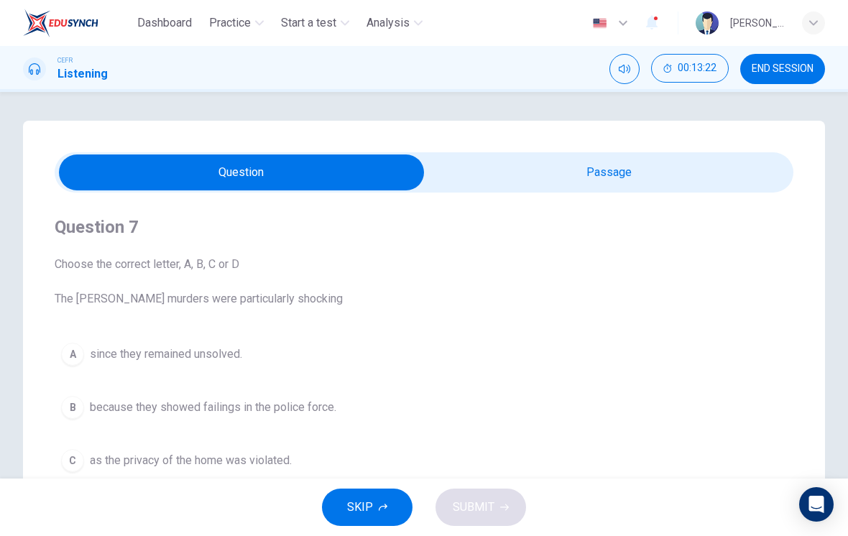
click at [791, 65] on span "END SESSION" at bounding box center [783, 69] width 62 height 12
